Goal: Task Accomplishment & Management: Use online tool/utility

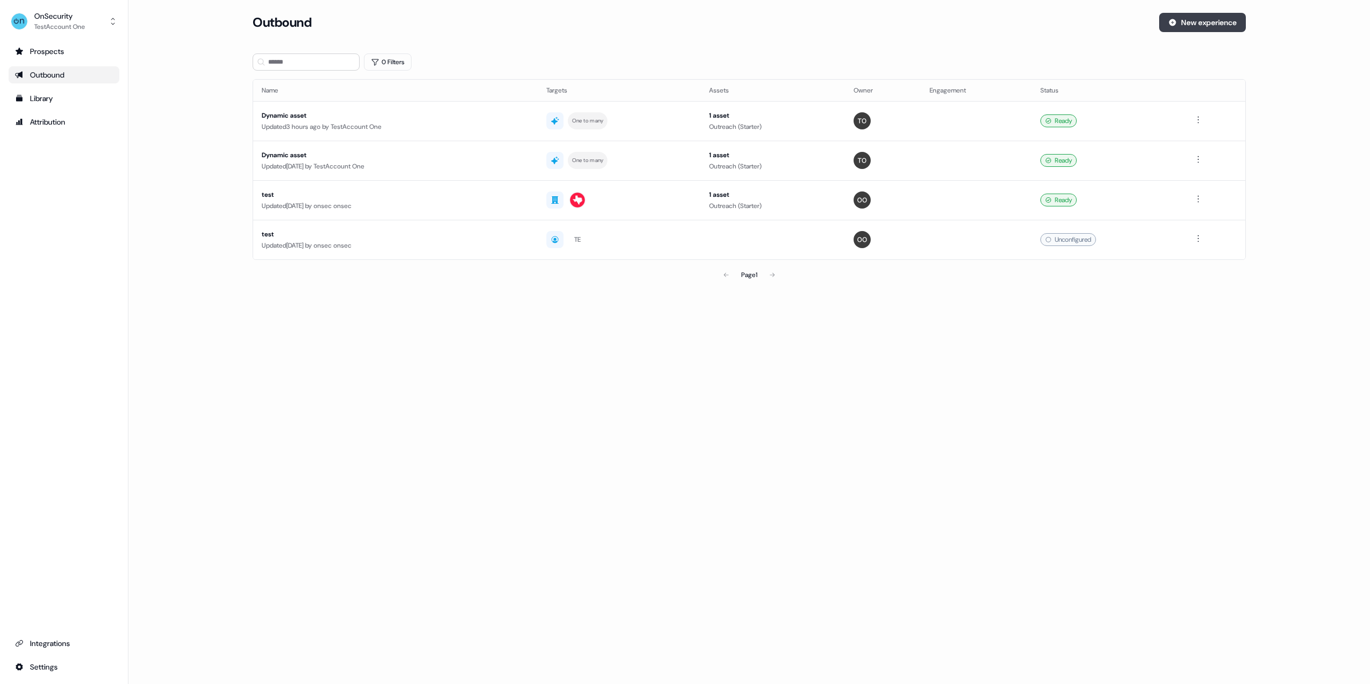
click at [1183, 27] on button "New experience" at bounding box center [1202, 22] width 87 height 19
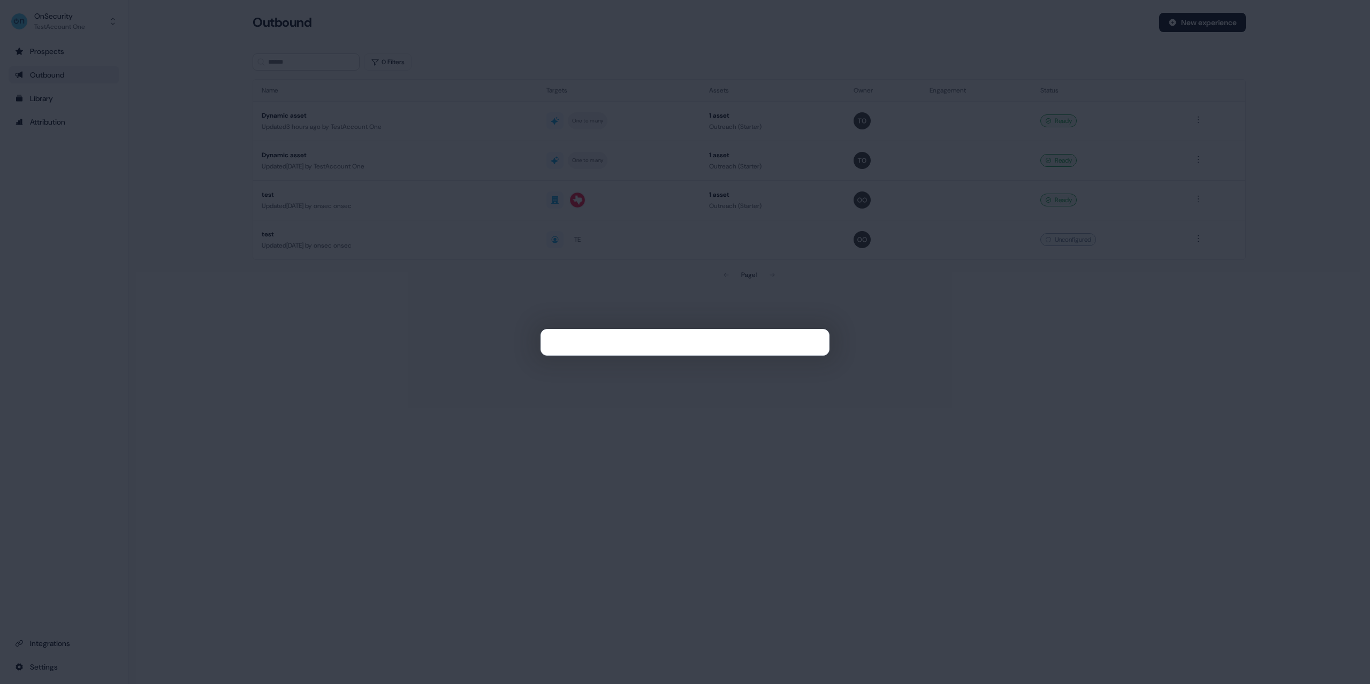
click at [442, 341] on div at bounding box center [685, 342] width 1370 height 684
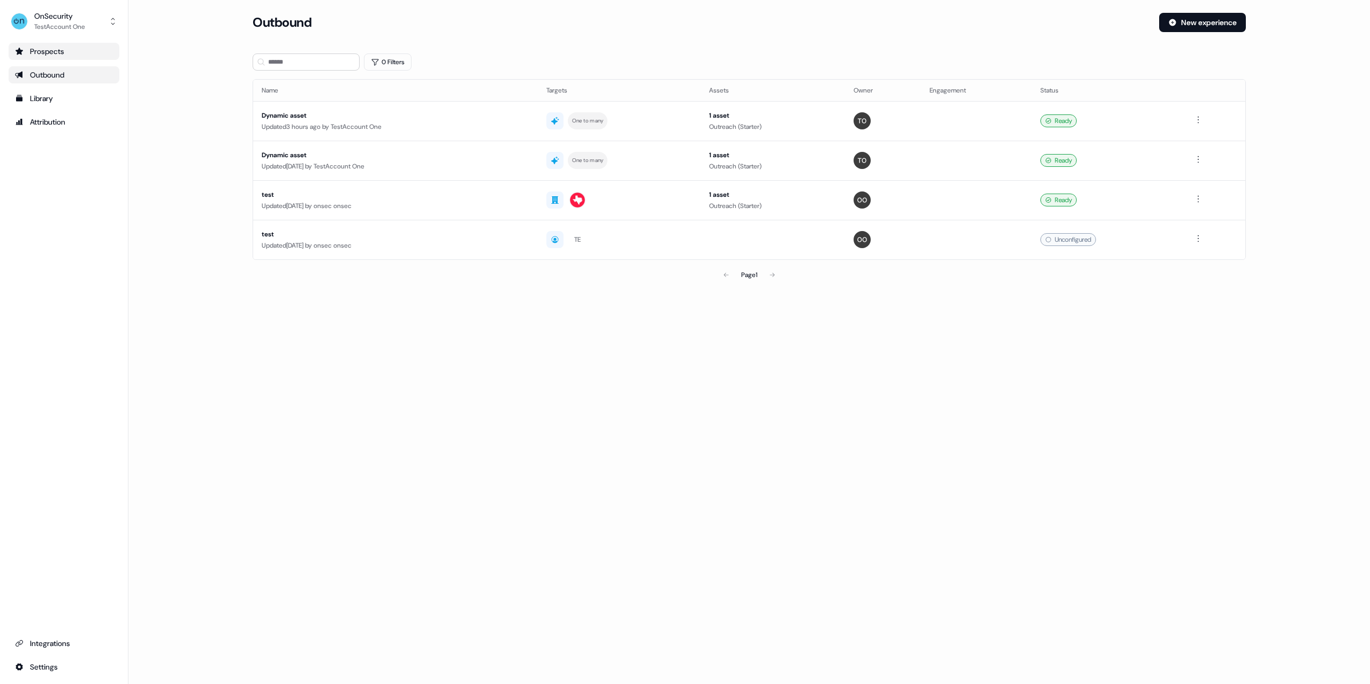
click at [89, 54] on div "Prospects" at bounding box center [64, 51] width 98 height 11
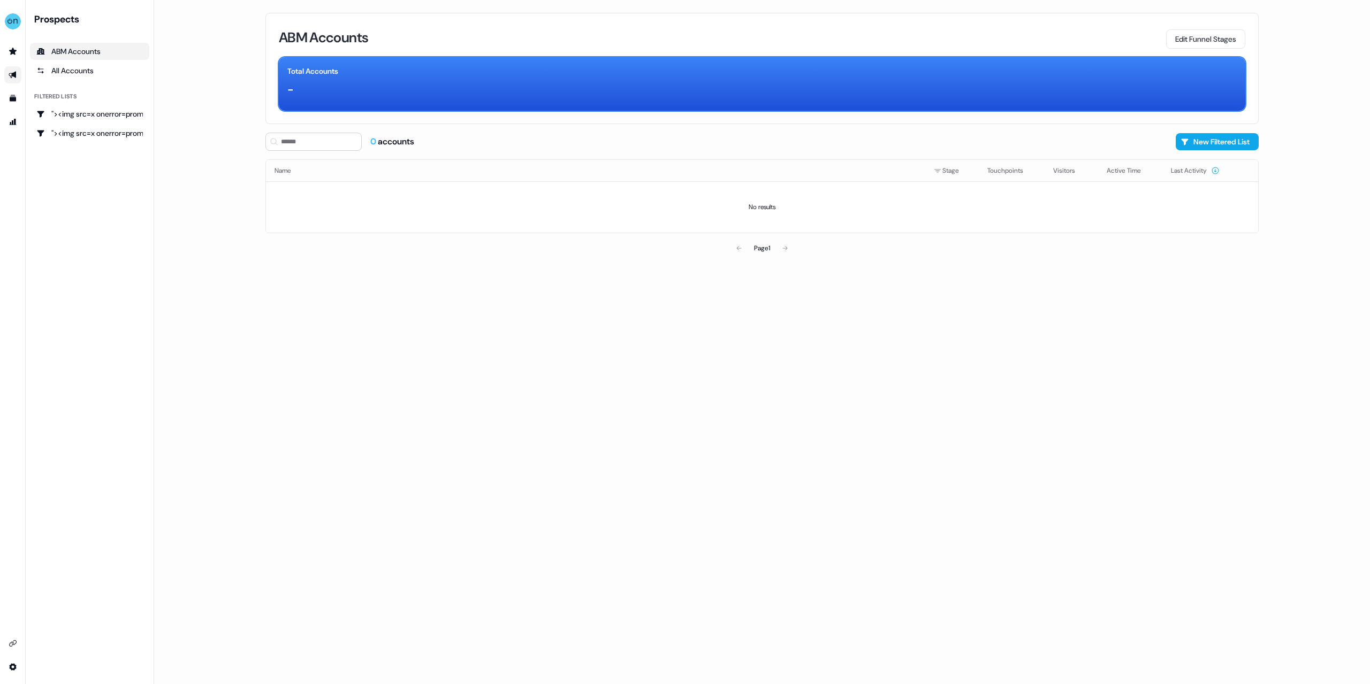
click at [10, 80] on link "Go to outbound experience" at bounding box center [12, 74] width 17 height 17
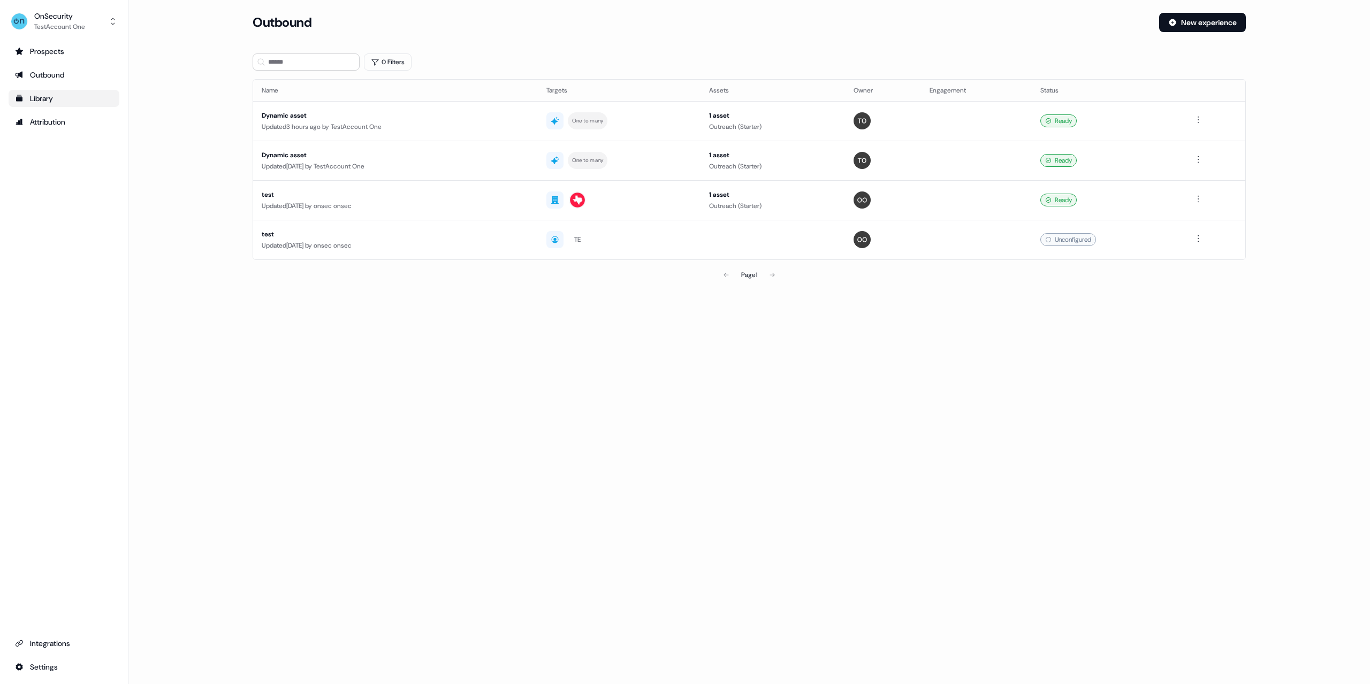
click at [36, 93] on link "Library" at bounding box center [64, 98] width 111 height 17
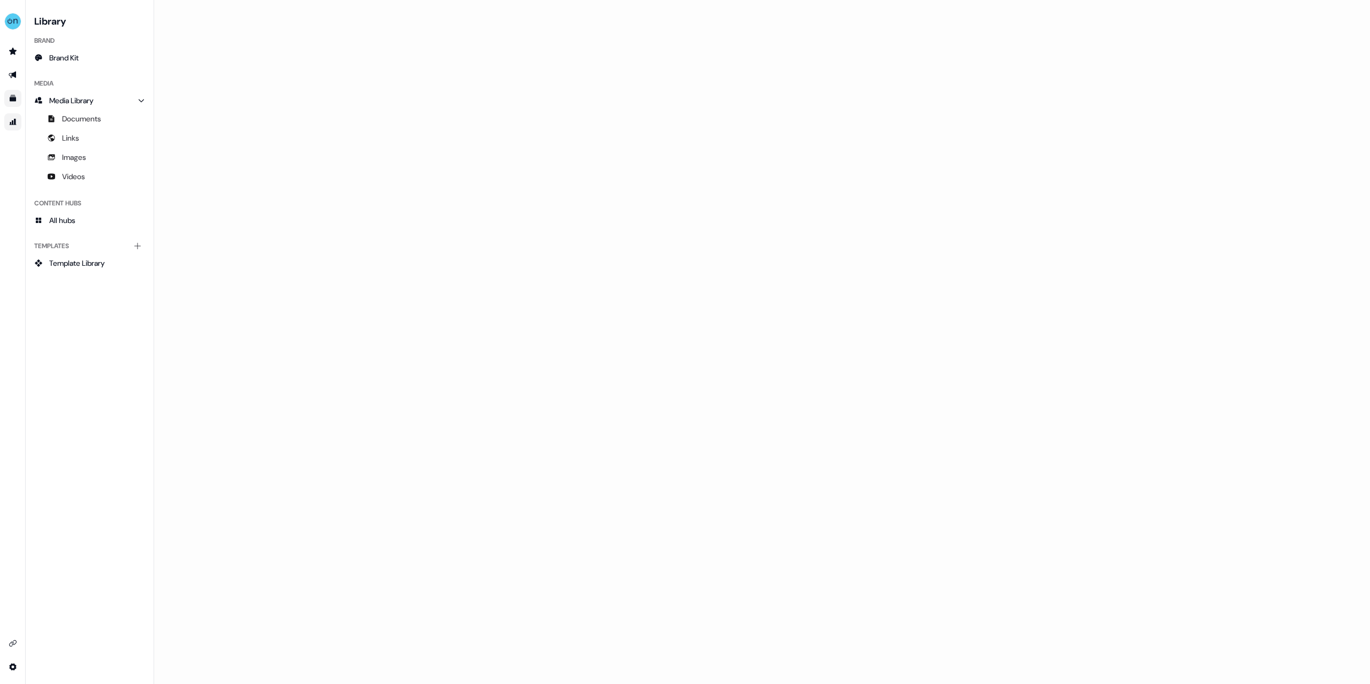
click at [11, 124] on icon "Go to attribution" at bounding box center [13, 122] width 7 height 6
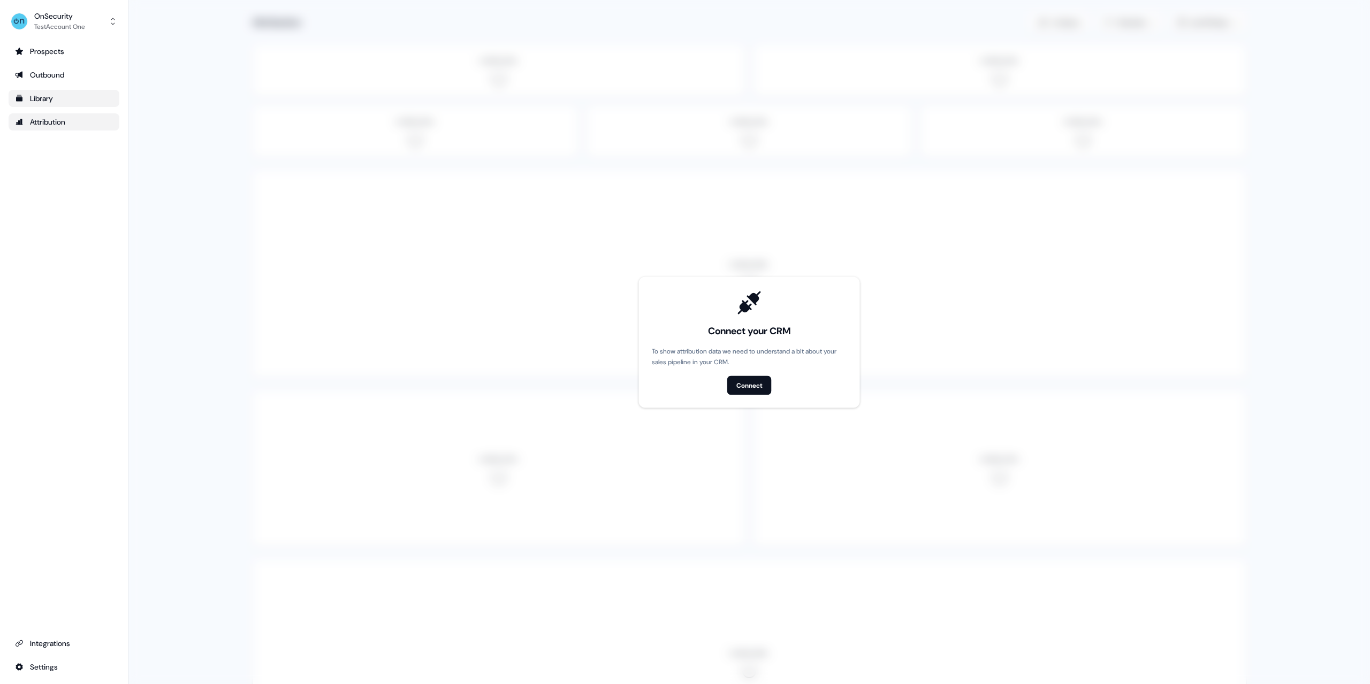
click at [43, 102] on div "Library" at bounding box center [64, 98] width 98 height 11
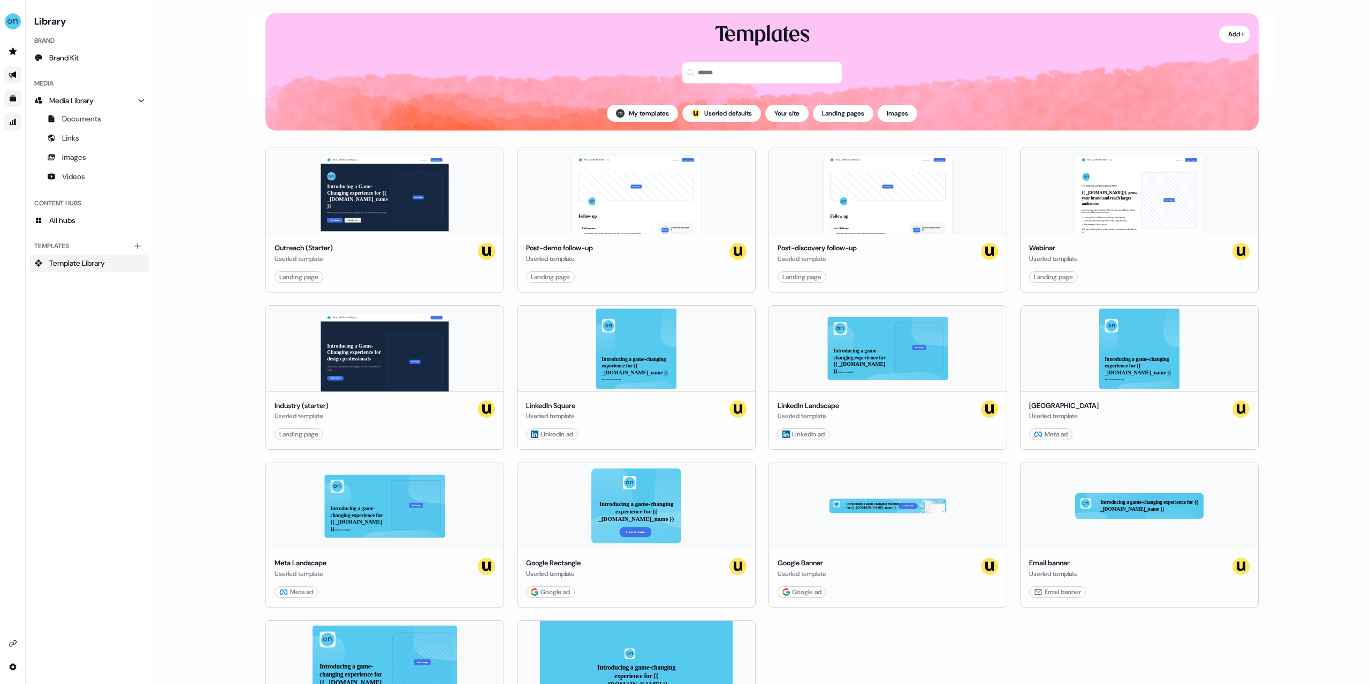
click at [15, 69] on link "Go to outbound experience" at bounding box center [12, 74] width 17 height 17
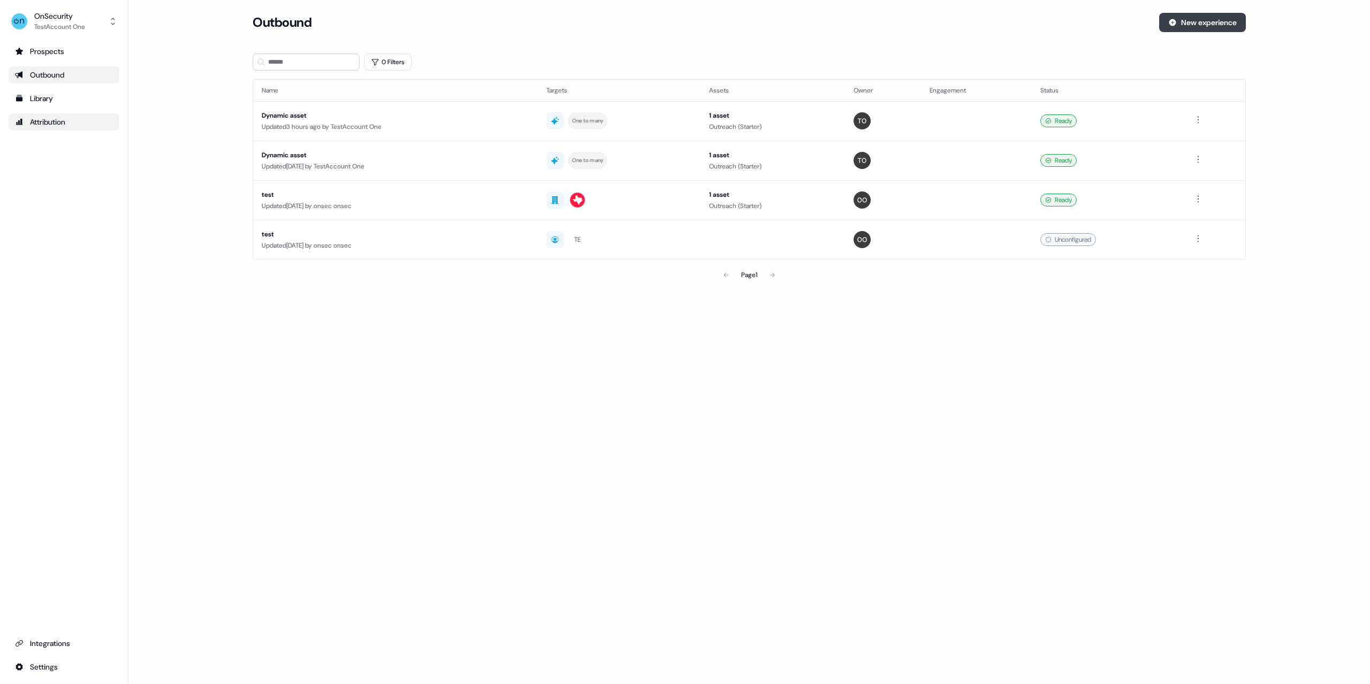
click at [1204, 26] on button "New experience" at bounding box center [1202, 22] width 87 height 19
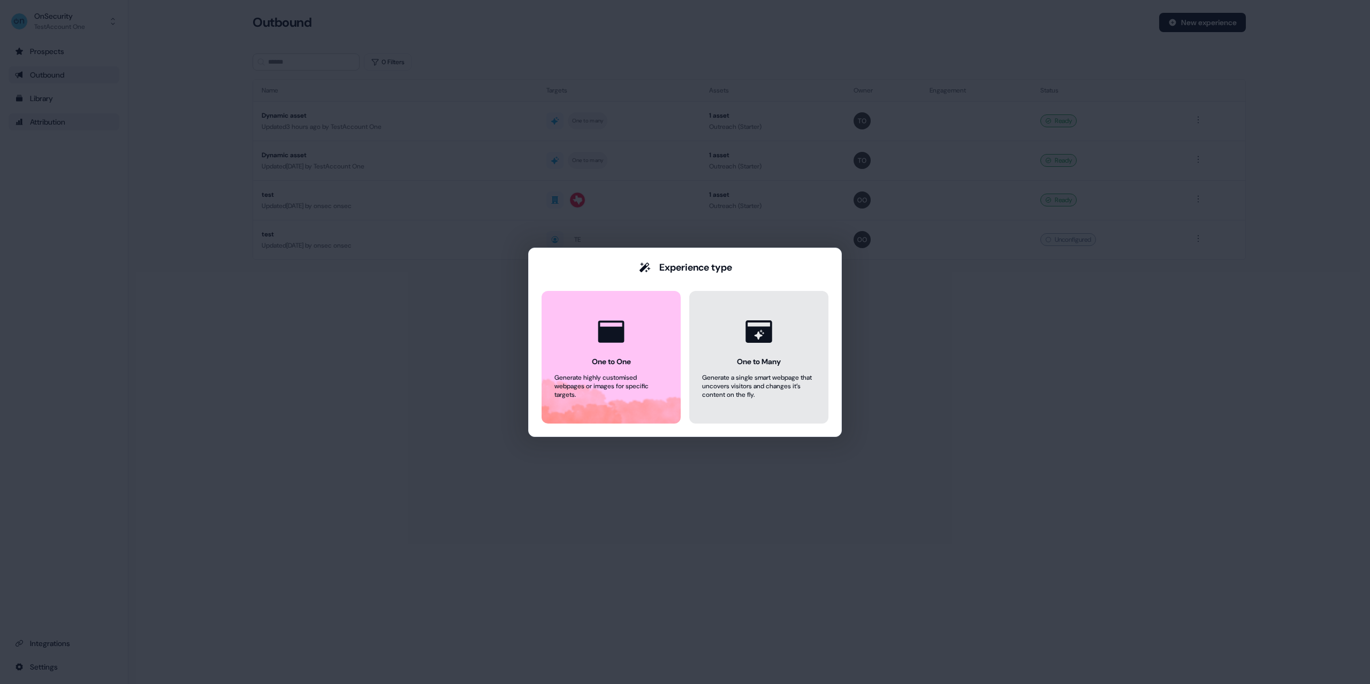
click at [717, 353] on button "One to Many Generate a single smart webpage that uncovers visitors and changes …" at bounding box center [758, 357] width 139 height 133
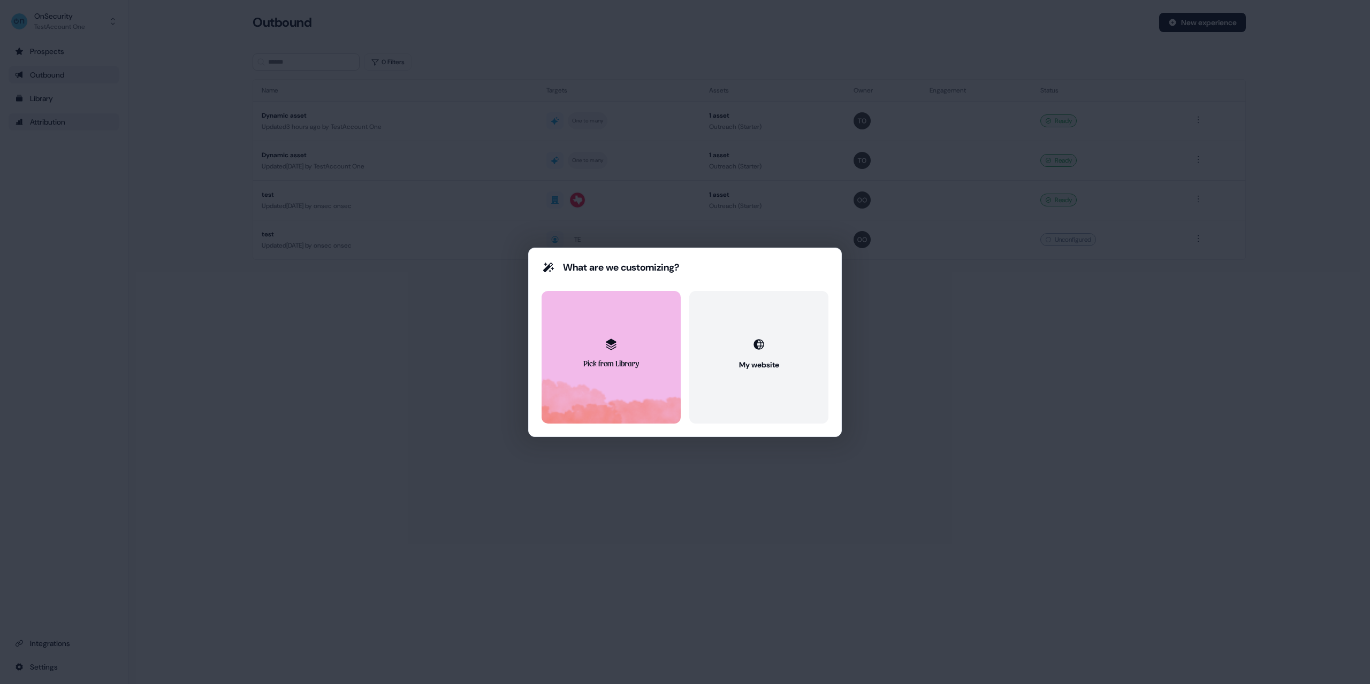
click at [625, 347] on button "Pick from Library" at bounding box center [611, 357] width 139 height 133
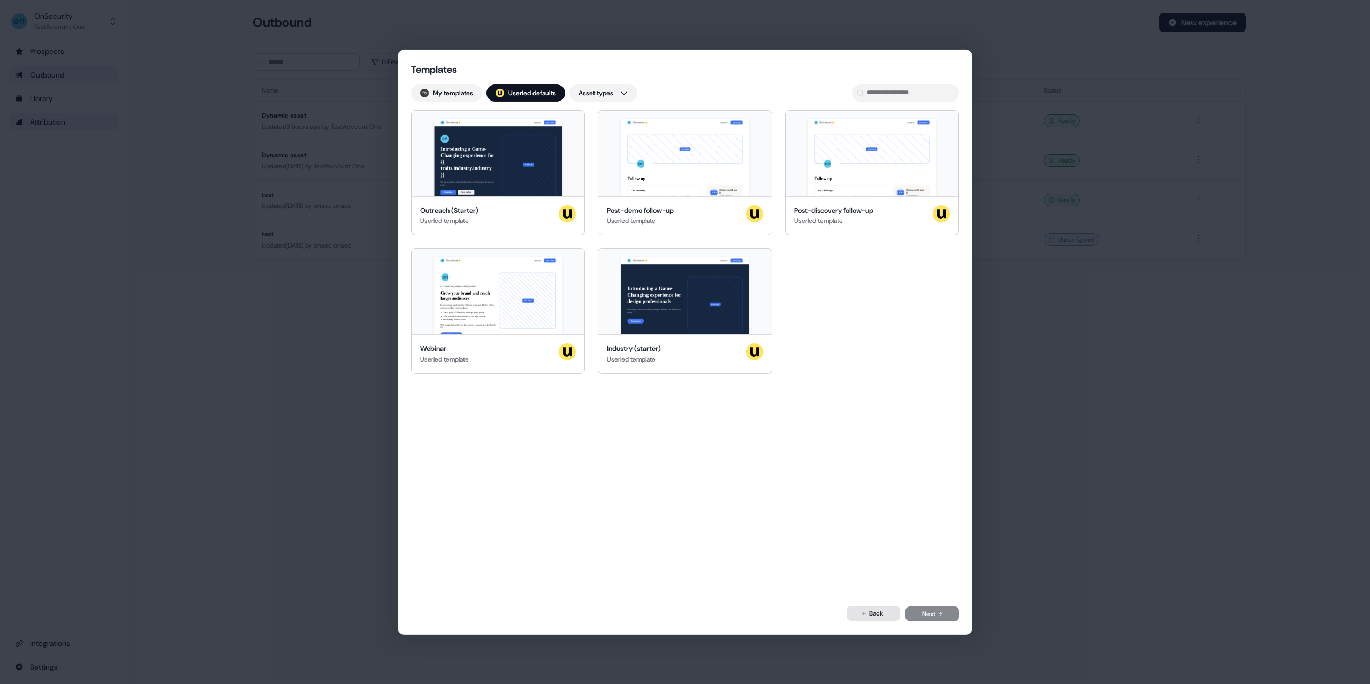
click at [874, 619] on button "Back" at bounding box center [874, 613] width 54 height 15
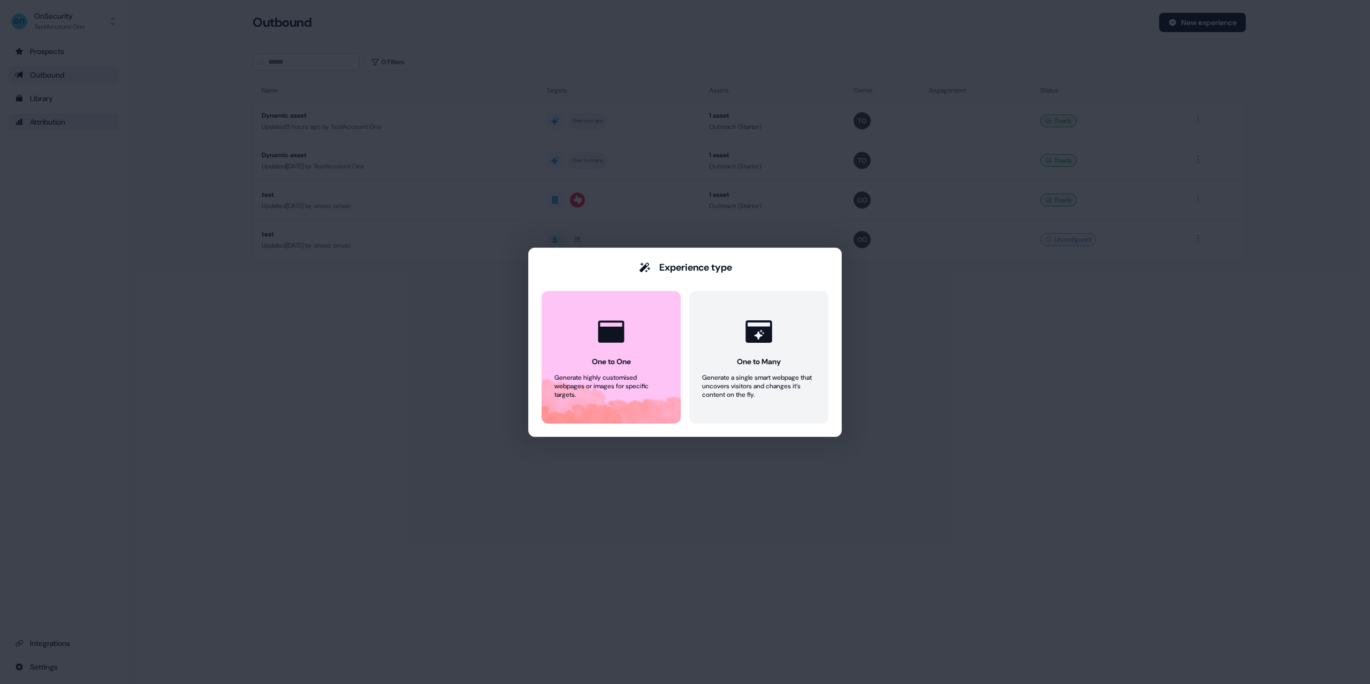
click at [1080, 503] on div "Experience type One to One Generate highly customised webpages or images for sp…" at bounding box center [685, 342] width 1370 height 684
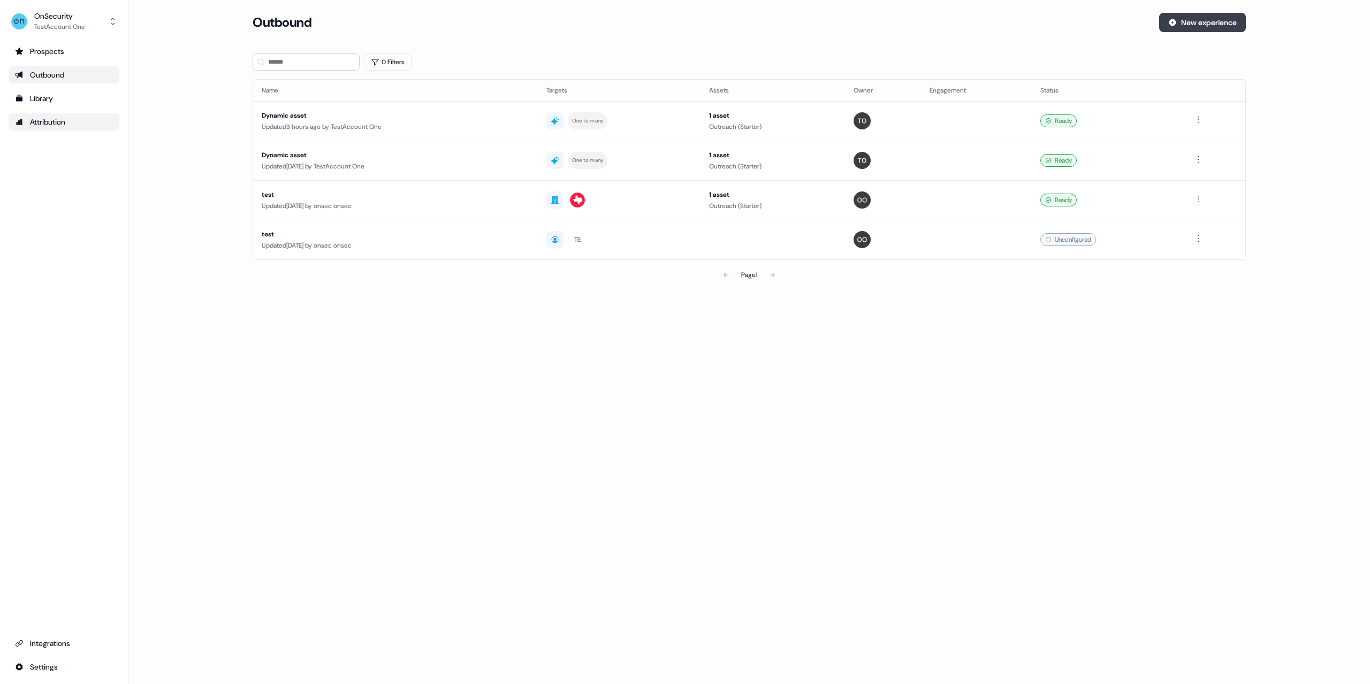
click at [1200, 25] on button "New experience" at bounding box center [1202, 22] width 87 height 19
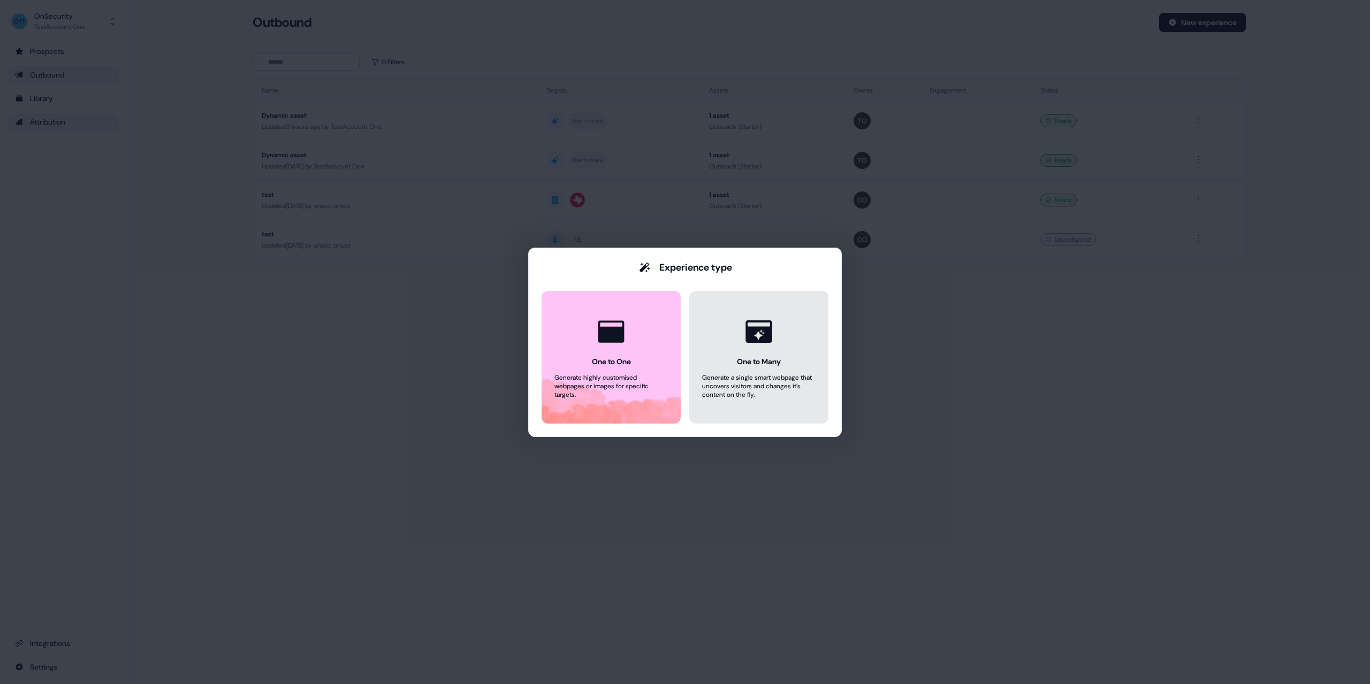
click at [727, 394] on div "Generate a single smart webpage that uncovers visitors and changes it’s content…" at bounding box center [758, 387] width 113 height 26
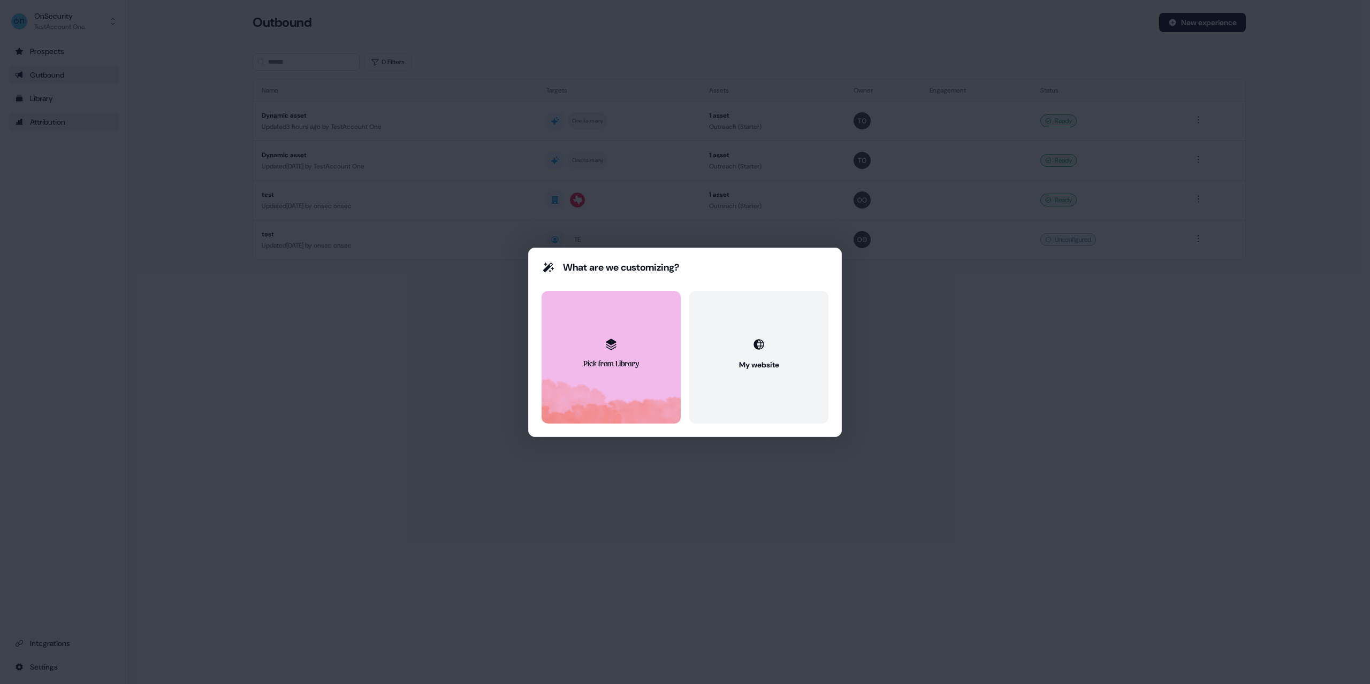
click at [604, 358] on button "Pick from Library" at bounding box center [611, 357] width 139 height 133
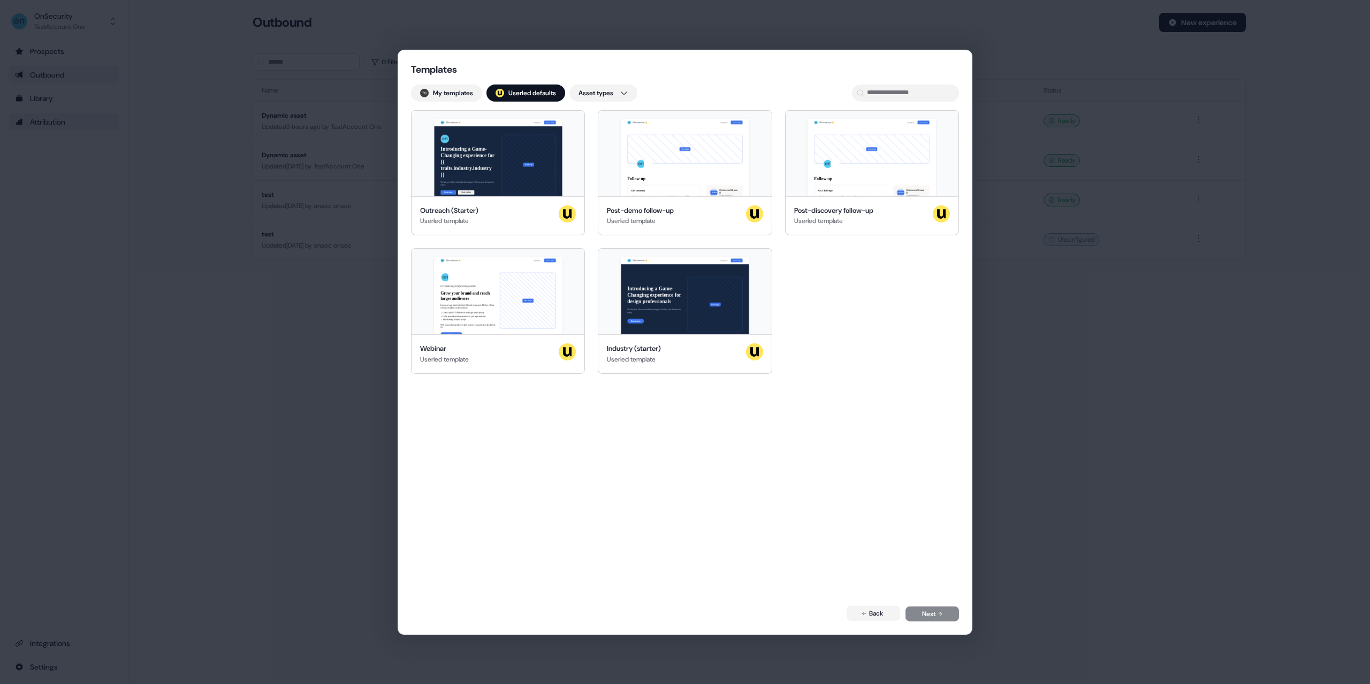
click at [1049, 356] on div "Templates My templates ; Userled defaults Asset types Nice to meet you 👋 Learn …" at bounding box center [685, 342] width 1370 height 684
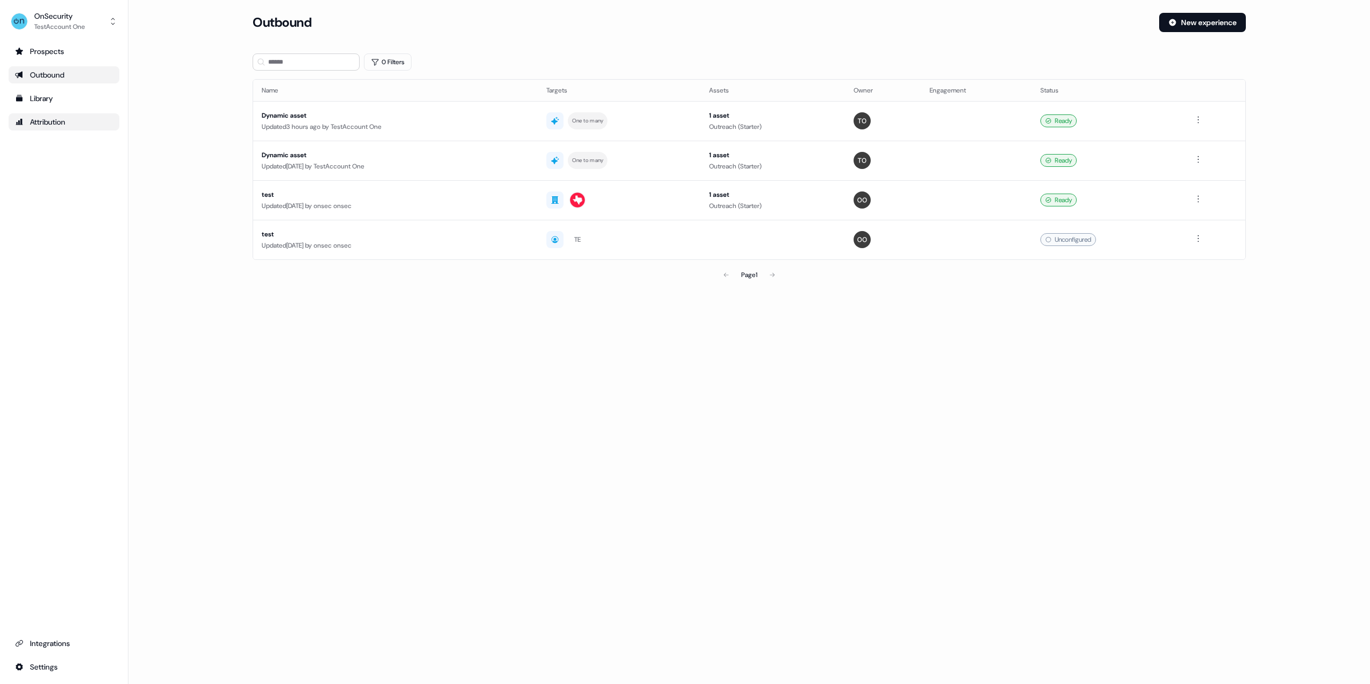
click at [1177, 27] on button "New experience" at bounding box center [1202, 22] width 87 height 19
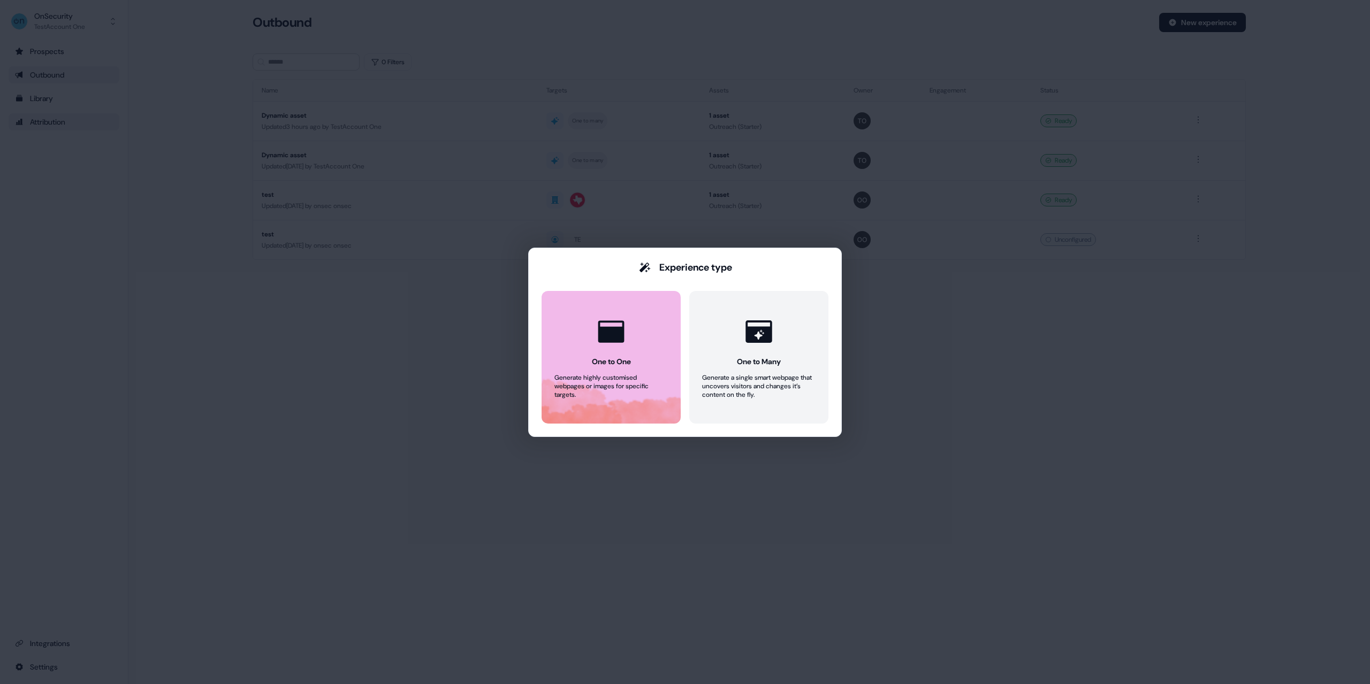
click at [623, 349] on div at bounding box center [611, 331] width 41 height 41
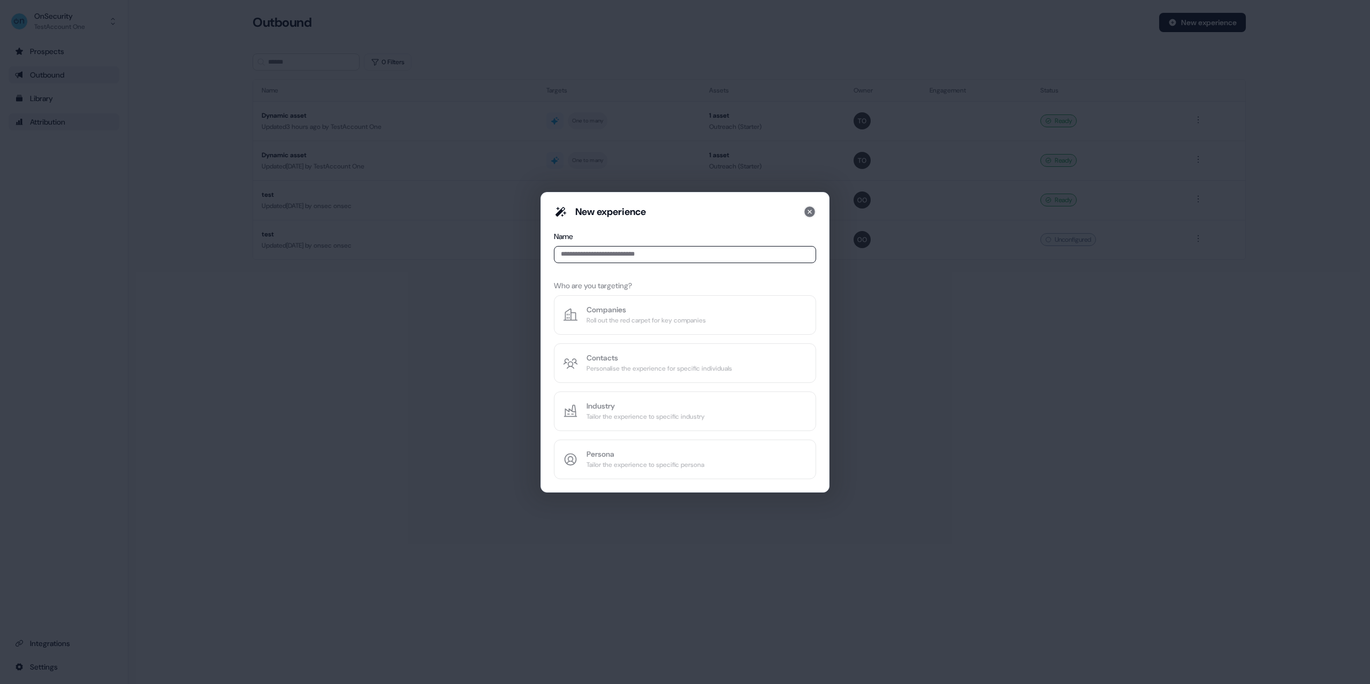
click at [813, 208] on icon at bounding box center [809, 212] width 11 height 11
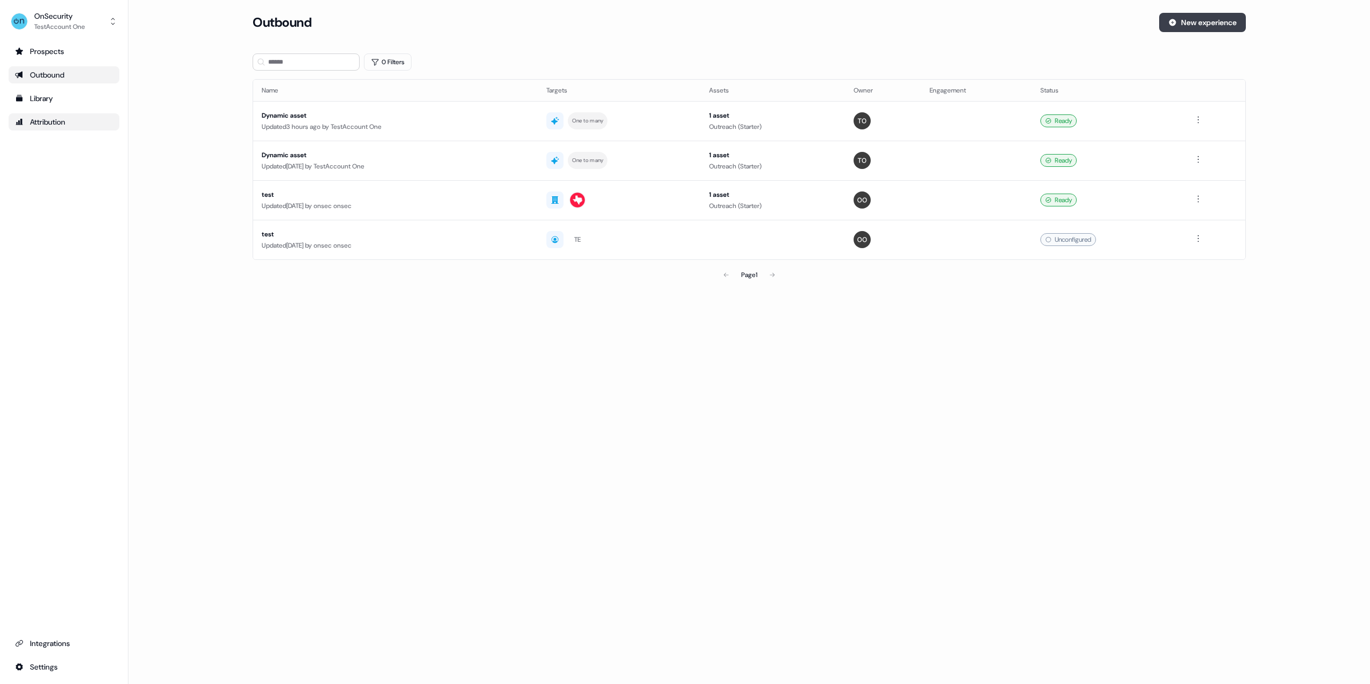
click at [1192, 14] on button "New experience" at bounding box center [1202, 22] width 87 height 19
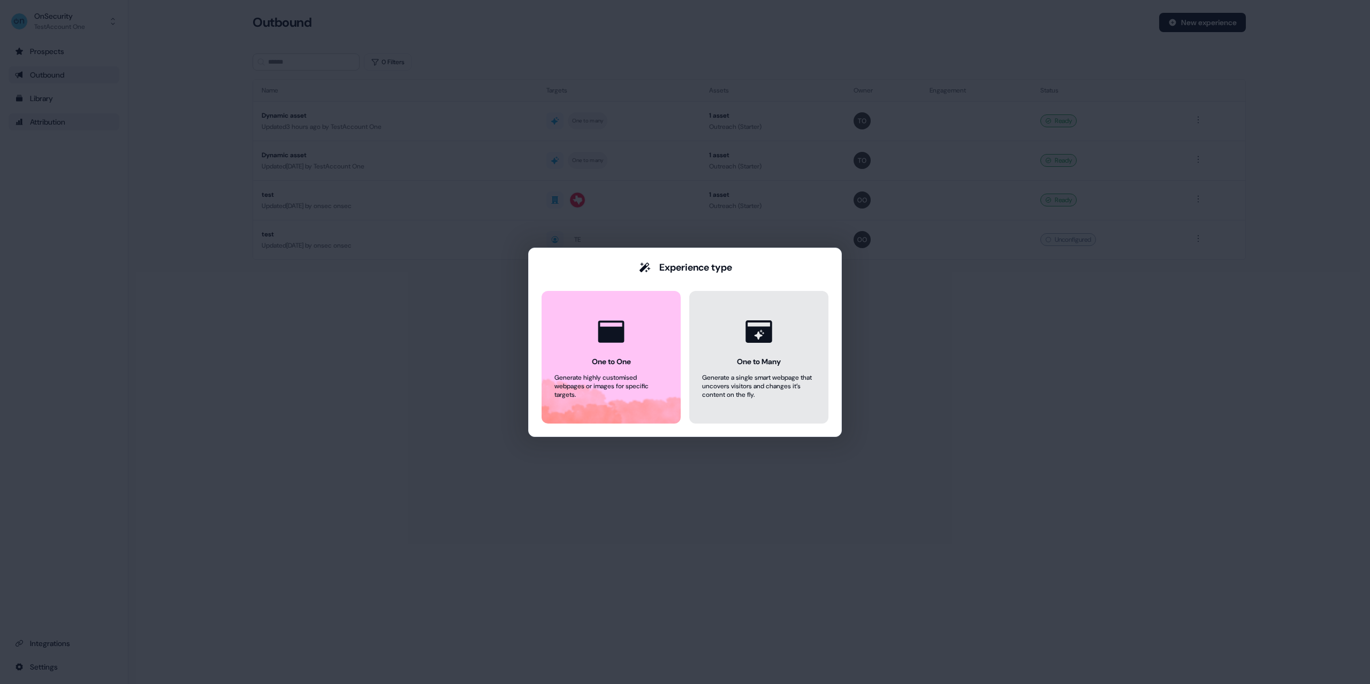
click at [777, 343] on icon at bounding box center [759, 331] width 41 height 41
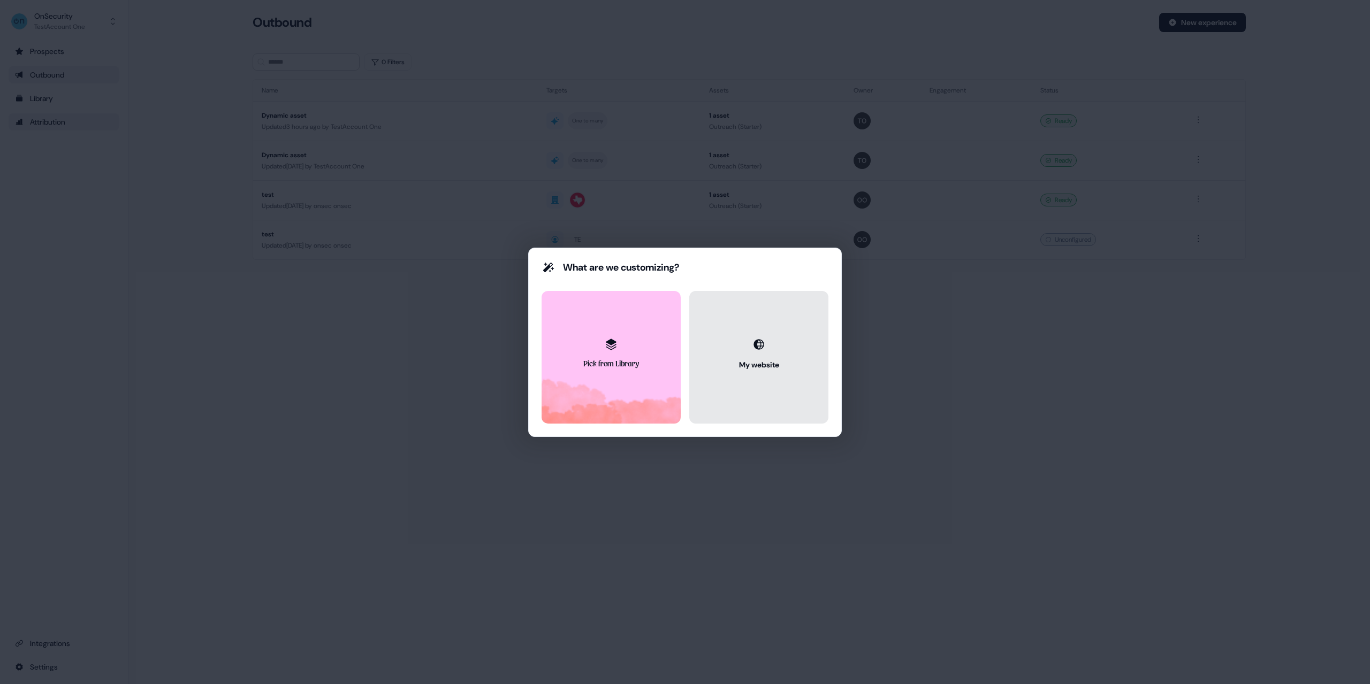
click at [735, 361] on button "My website" at bounding box center [758, 357] width 139 height 133
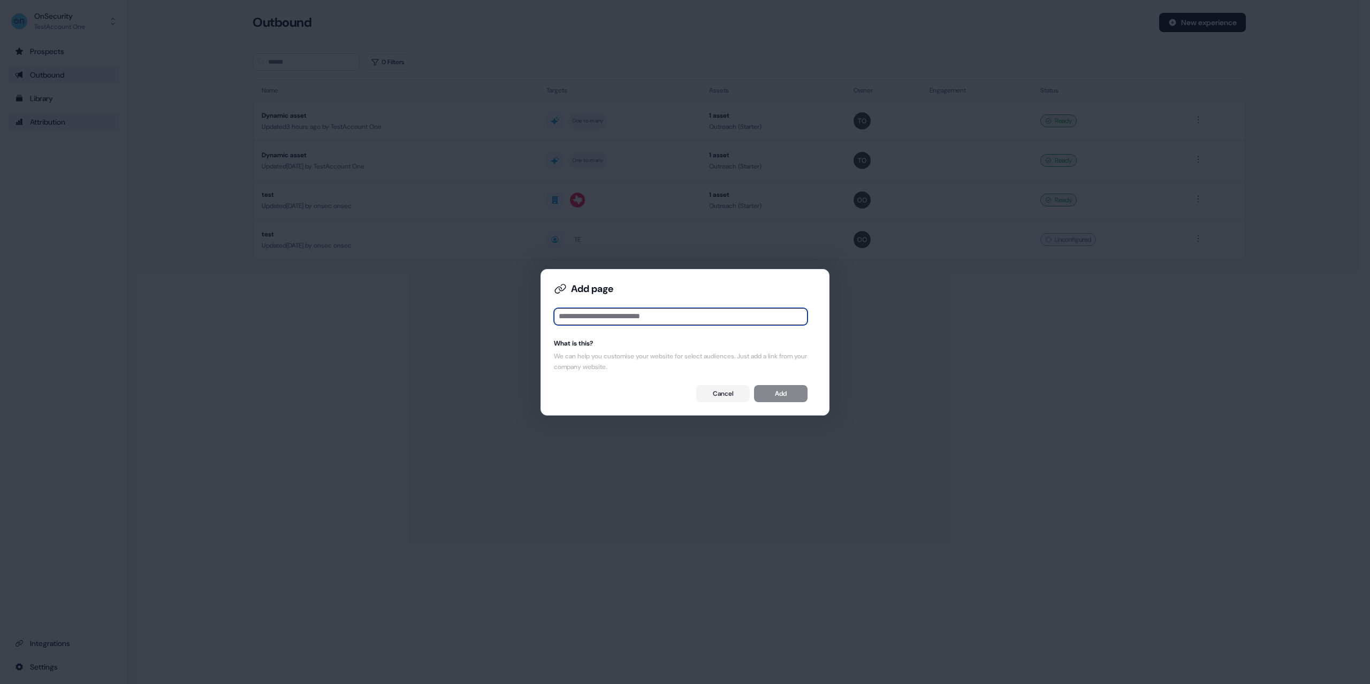
click at [673, 322] on input at bounding box center [681, 316] width 254 height 17
click at [656, 339] on div "What is this?" at bounding box center [681, 343] width 254 height 11
click at [667, 322] on input at bounding box center [681, 316] width 254 height 17
click at [648, 318] on input at bounding box center [681, 316] width 254 height 17
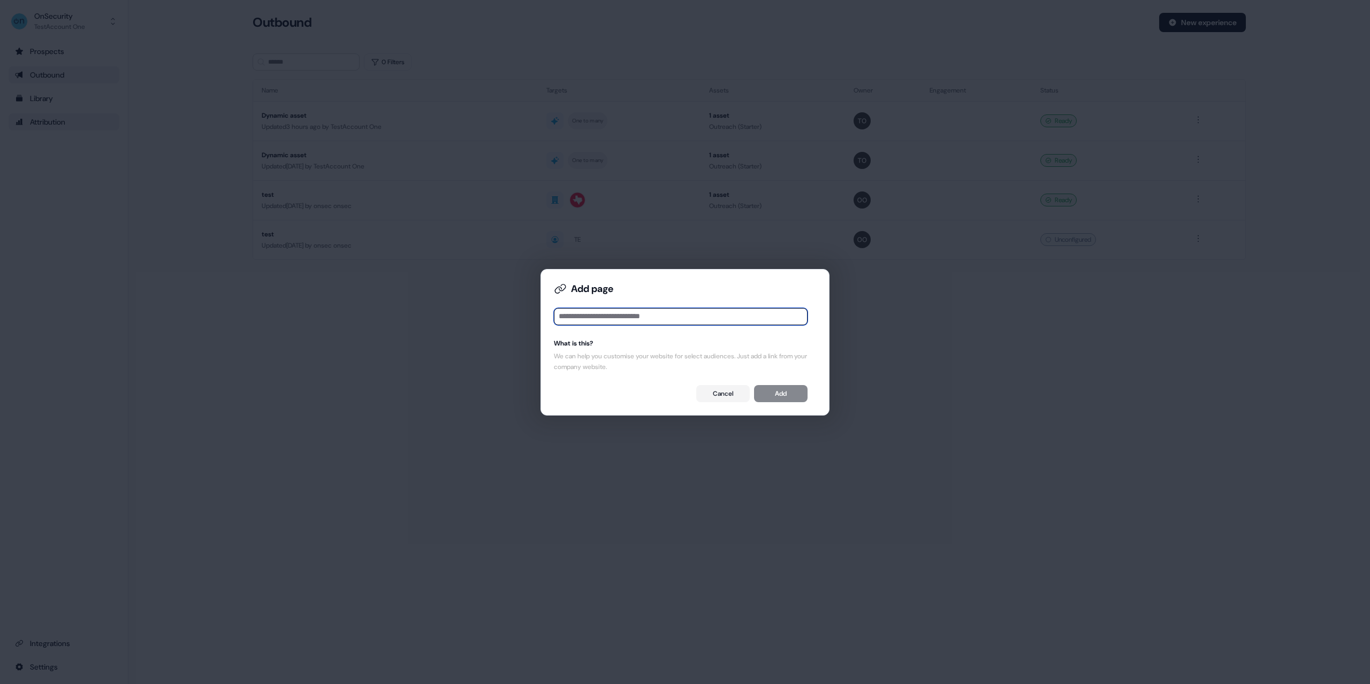
click at [643, 311] on input at bounding box center [681, 316] width 254 height 17
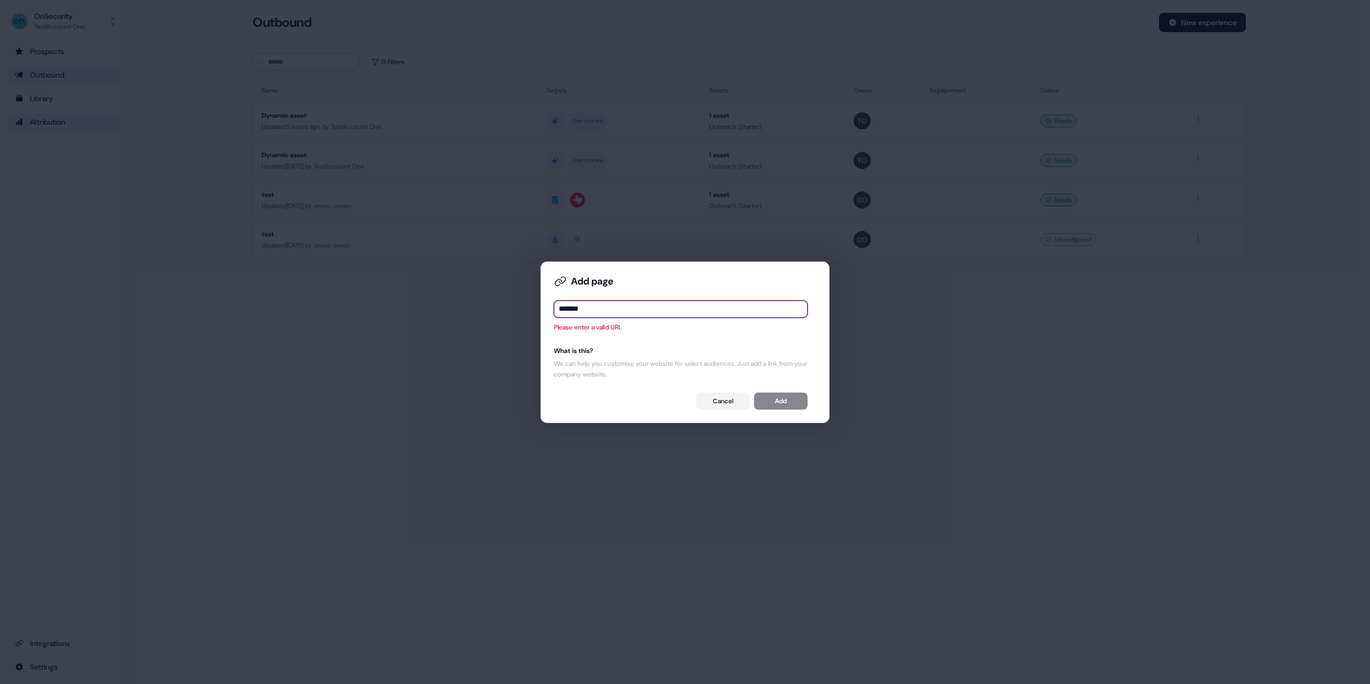
paste input "**********"
click at [574, 313] on input "**********" at bounding box center [681, 309] width 254 height 17
type input "**********"
click at [637, 341] on div "**********" at bounding box center [681, 342] width 254 height 135
click at [582, 311] on input "**********" at bounding box center [681, 309] width 254 height 17
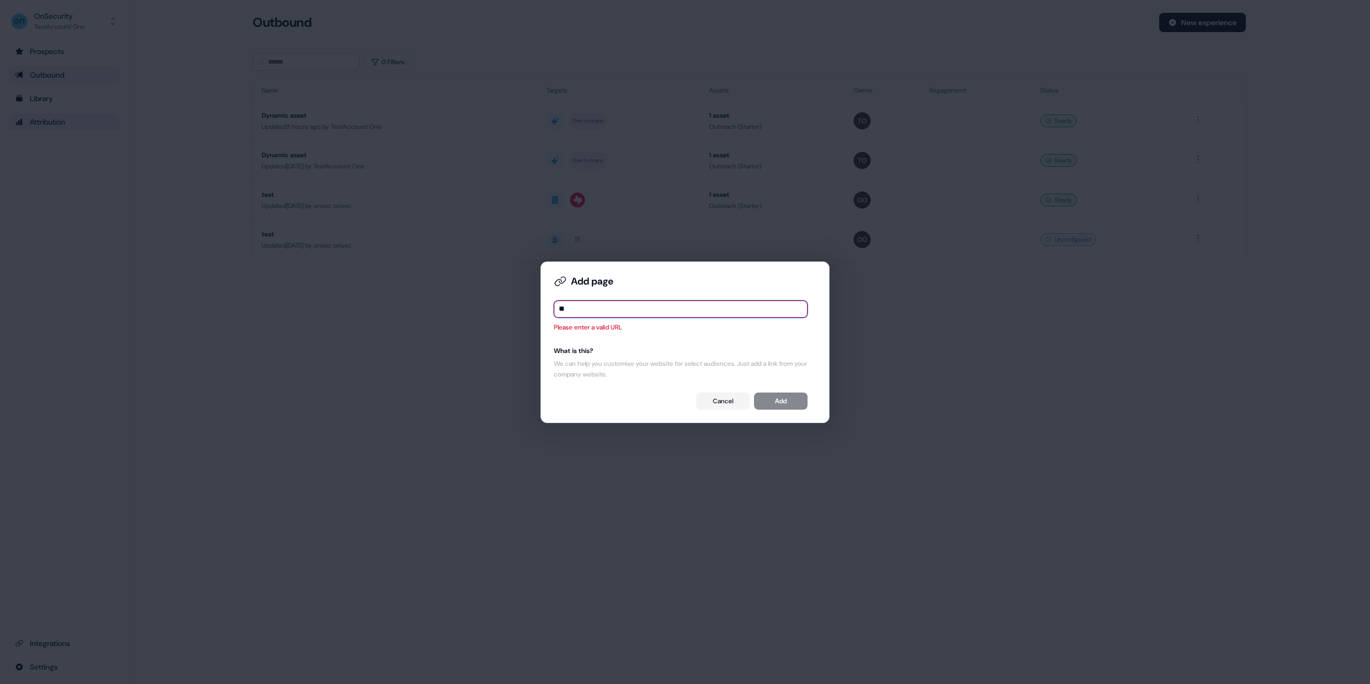
type input "*"
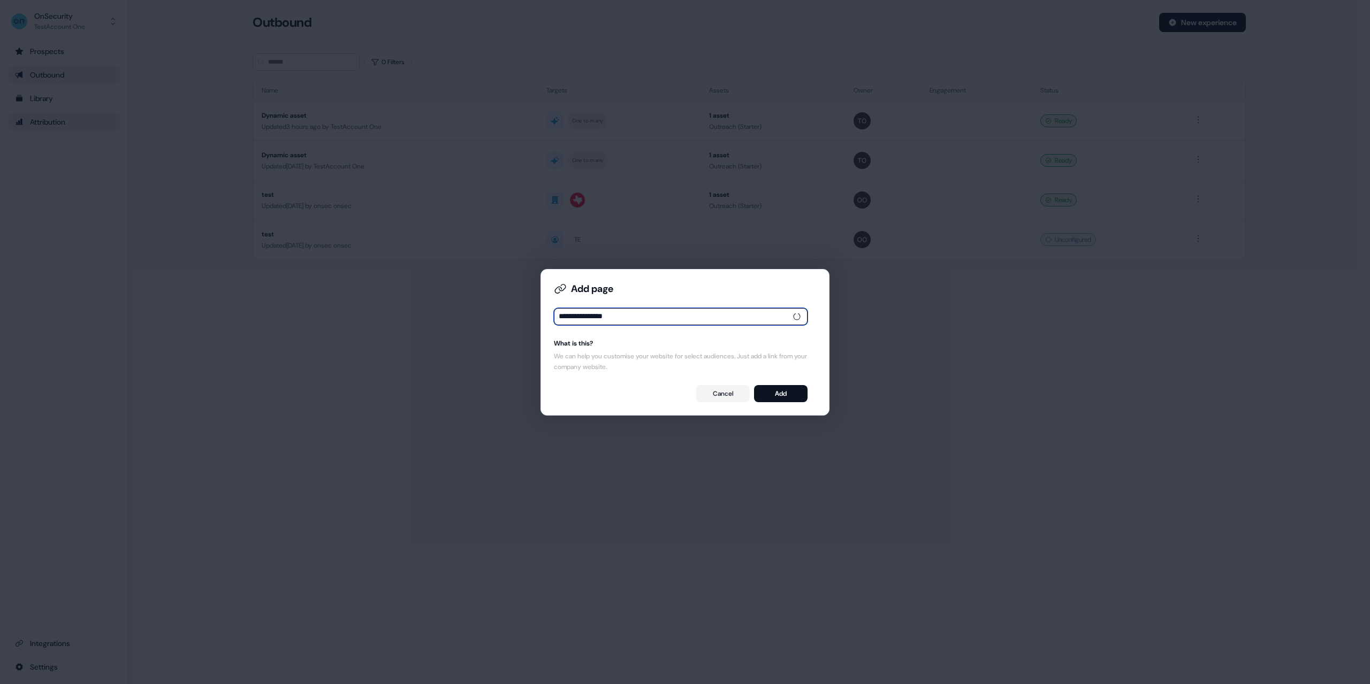
type input "**********"
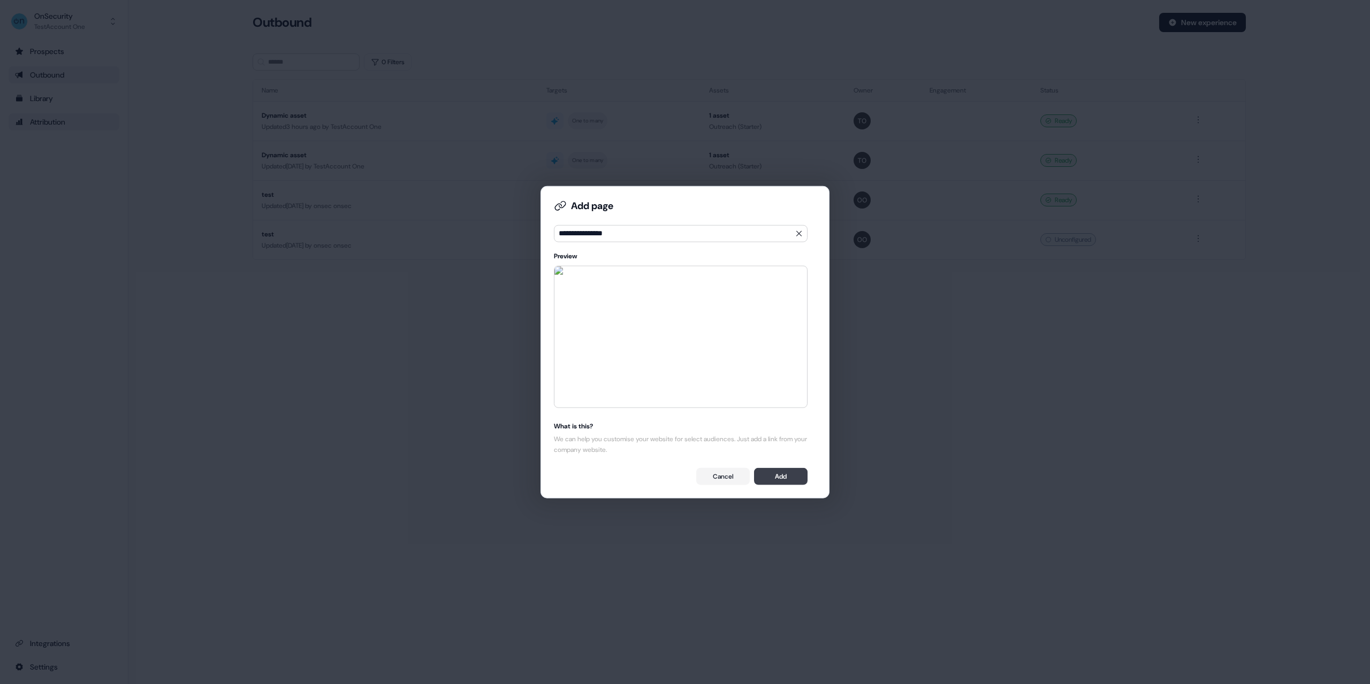
click at [786, 477] on button "Add" at bounding box center [781, 476] width 54 height 17
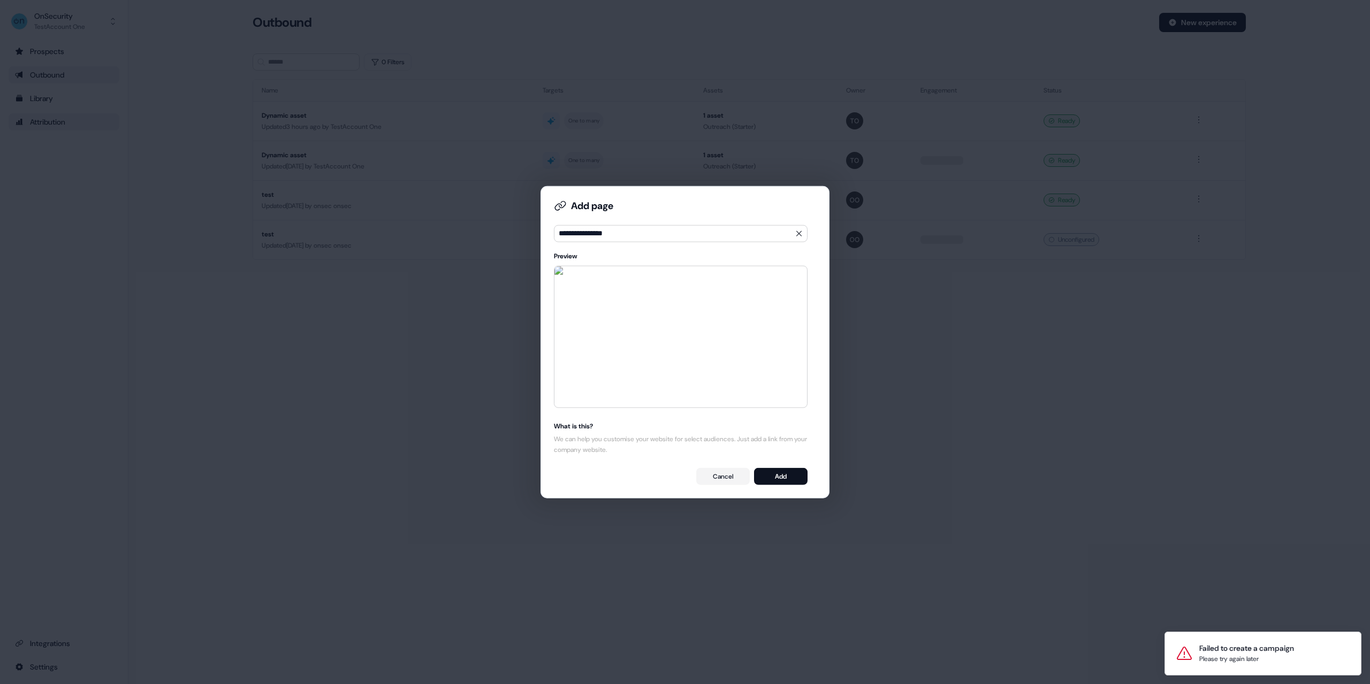
drag, startPoint x: 180, startPoint y: 65, endPoint x: 340, endPoint y: 119, distance: 169.6
click at [181, 66] on div "**********" at bounding box center [685, 342] width 1370 height 684
